Goal: Task Accomplishment & Management: Complete application form

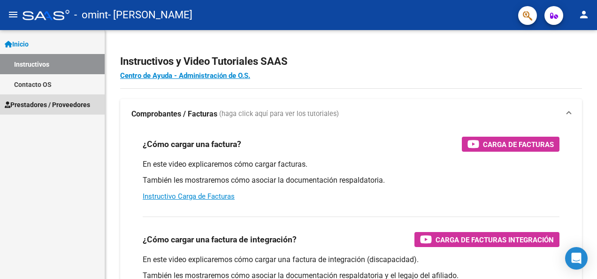
click at [57, 104] on span "Prestadores / Proveedores" at bounding box center [47, 105] width 85 height 10
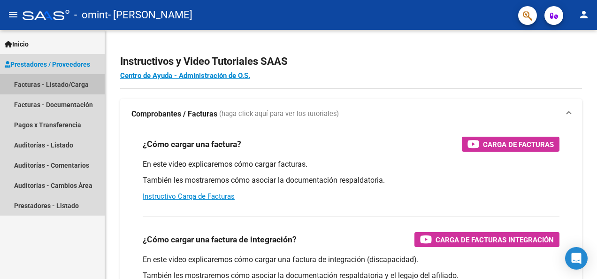
click at [62, 84] on link "Facturas - Listado/Carga" at bounding box center [52, 84] width 105 height 20
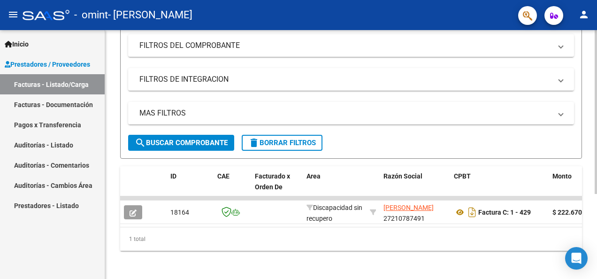
scroll to position [129, 0]
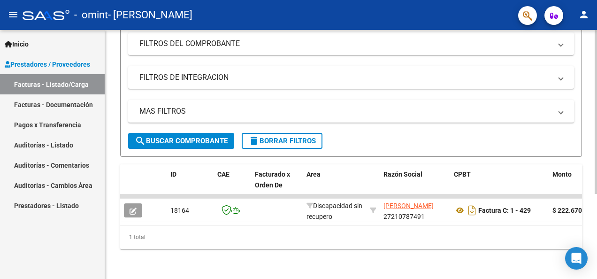
click at [596, 278] on html "menu - omint - CHIAPPARI FABIANA ALEJANDRA person Inicio Instructivos Contacto …" at bounding box center [298, 139] width 597 height 279
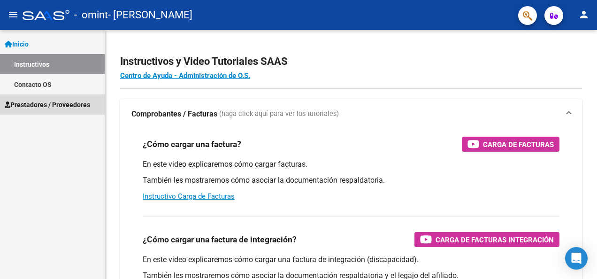
click at [52, 100] on span "Prestadores / Proveedores" at bounding box center [47, 105] width 85 height 10
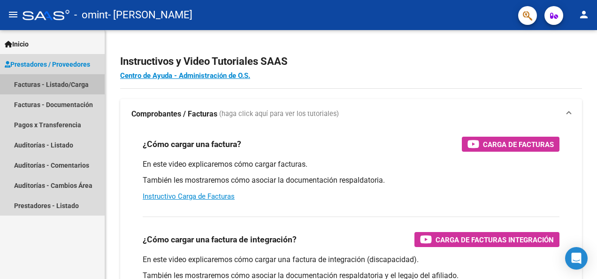
click at [56, 86] on link "Facturas - Listado/Carga" at bounding box center [52, 84] width 105 height 20
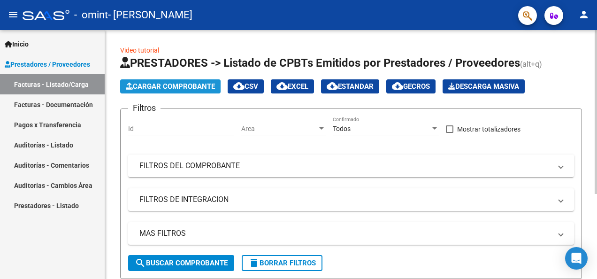
click at [158, 86] on span "Cargar Comprobante" at bounding box center [170, 86] width 89 height 8
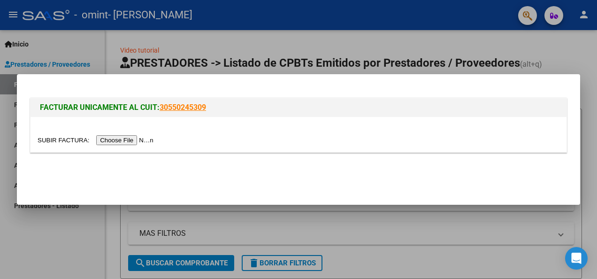
click at [123, 142] on input "file" at bounding box center [97, 140] width 119 height 10
click at [113, 142] on input "file" at bounding box center [97, 140] width 119 height 10
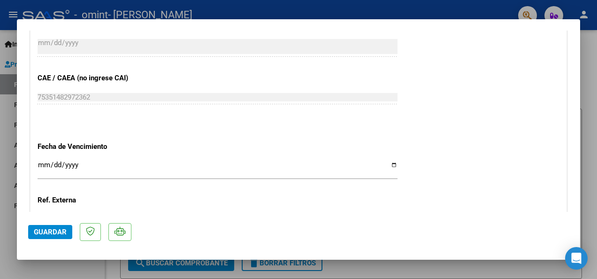
scroll to position [507, 0]
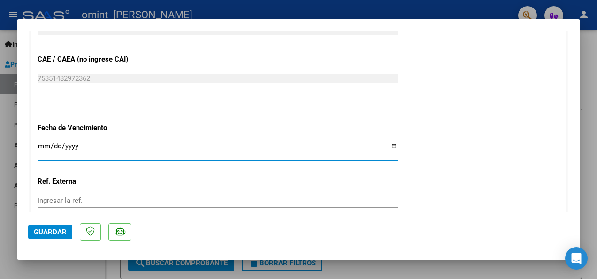
click at [47, 144] on input "Ingresar la fecha" at bounding box center [218, 149] width 360 height 15
type input "[DATE]"
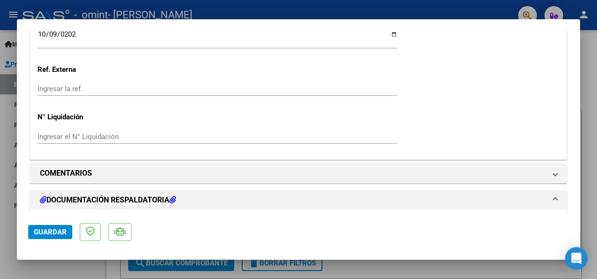
scroll to position [620, 0]
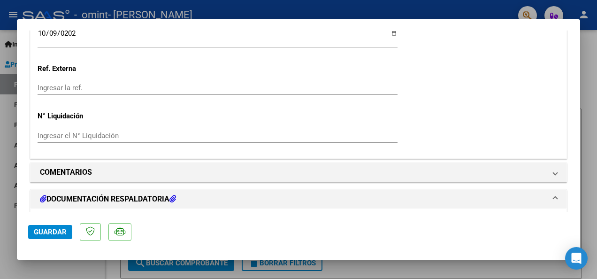
click at [131, 198] on h1 "DOCUMENTACIÓN RESPALDATORIA" at bounding box center [108, 198] width 136 height 11
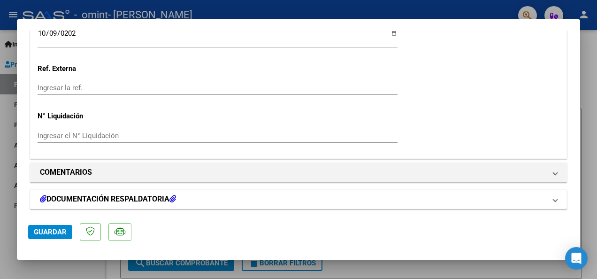
click at [129, 195] on h1 "DOCUMENTACIÓN RESPALDATORIA" at bounding box center [108, 198] width 136 height 11
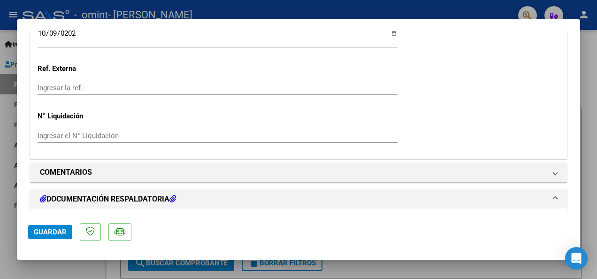
click at [176, 196] on icon at bounding box center [172, 199] width 7 height 8
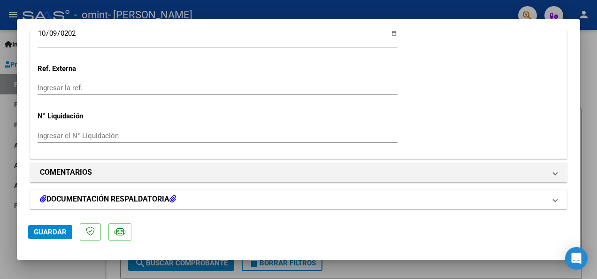
click at [100, 195] on h1 "DOCUMENTACIÓN RESPALDATORIA" at bounding box center [108, 198] width 136 height 11
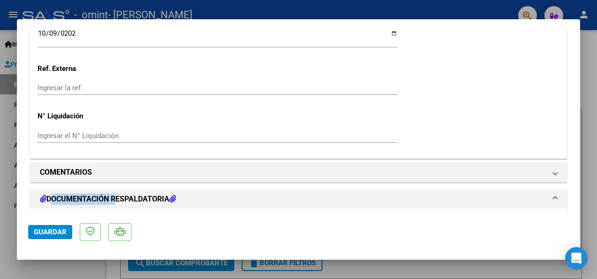
click at [100, 195] on h1 "DOCUMENTACIÓN RESPALDATORIA" at bounding box center [108, 198] width 136 height 11
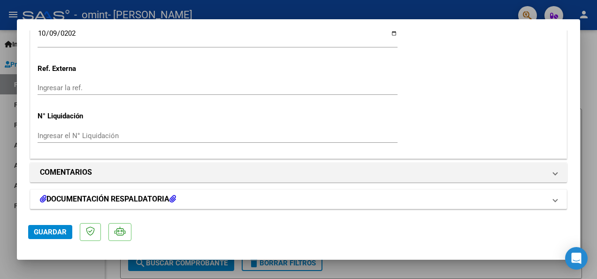
drag, startPoint x: 100, startPoint y: 195, endPoint x: 210, endPoint y: 197, distance: 110.8
click at [210, 197] on mat-panel-title "DOCUMENTACIÓN RESPALDATORIA" at bounding box center [293, 198] width 506 height 11
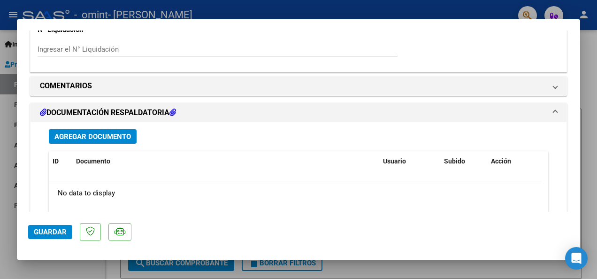
scroll to position [707, 0]
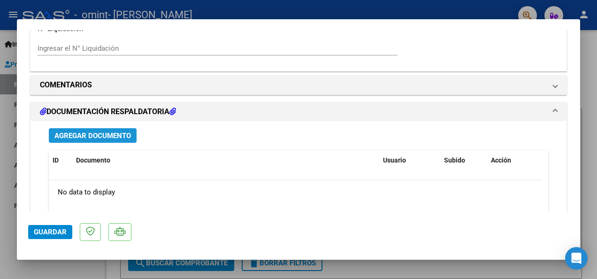
click at [99, 134] on span "Agregar Documento" at bounding box center [92, 135] width 77 height 8
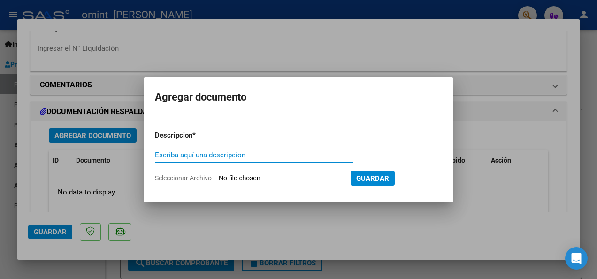
click at [157, 154] on input "Escriba aquí una descripcion" at bounding box center [254, 155] width 198 height 8
type input "planilla asistencia [DATE]"
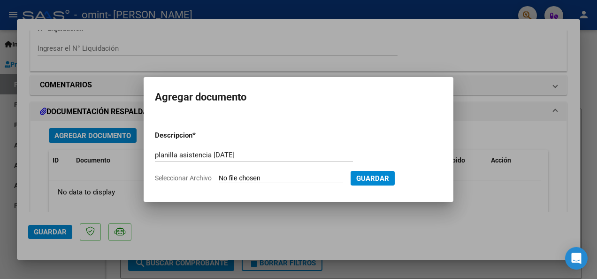
click at [231, 175] on input "Seleccionar Archivo" at bounding box center [281, 178] width 124 height 9
type input "C:\fakepath\planilla asistencia [PERSON_NAME][DATE].jpg"
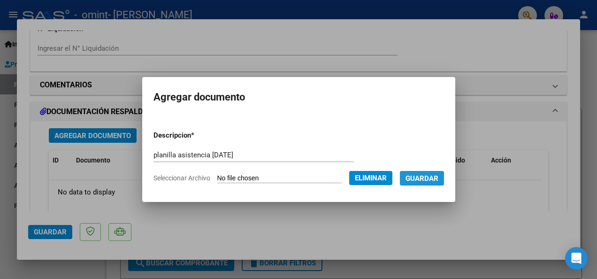
click at [423, 177] on span "Guardar" at bounding box center [422, 178] width 33 height 8
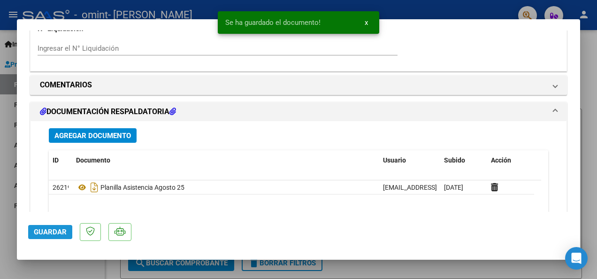
click at [43, 233] on span "Guardar" at bounding box center [50, 232] width 33 height 8
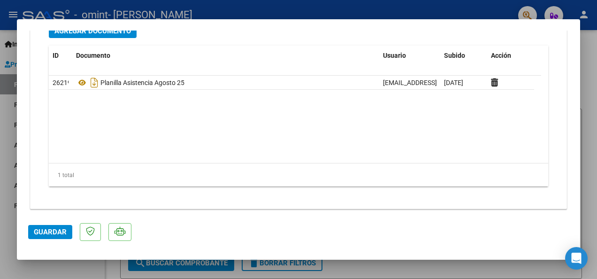
scroll to position [814, 0]
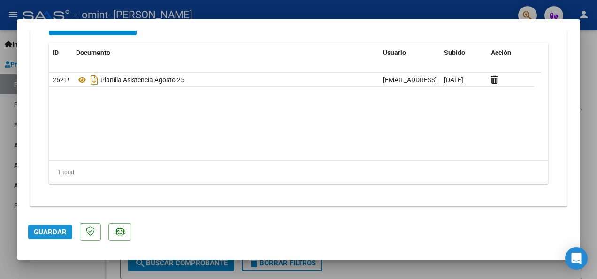
click at [57, 230] on span "Guardar" at bounding box center [50, 232] width 33 height 8
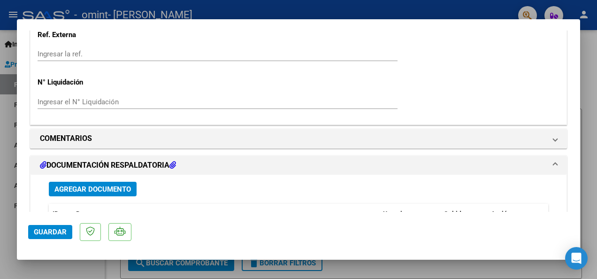
scroll to position [627, 0]
